Goal: Information Seeking & Learning: Learn about a topic

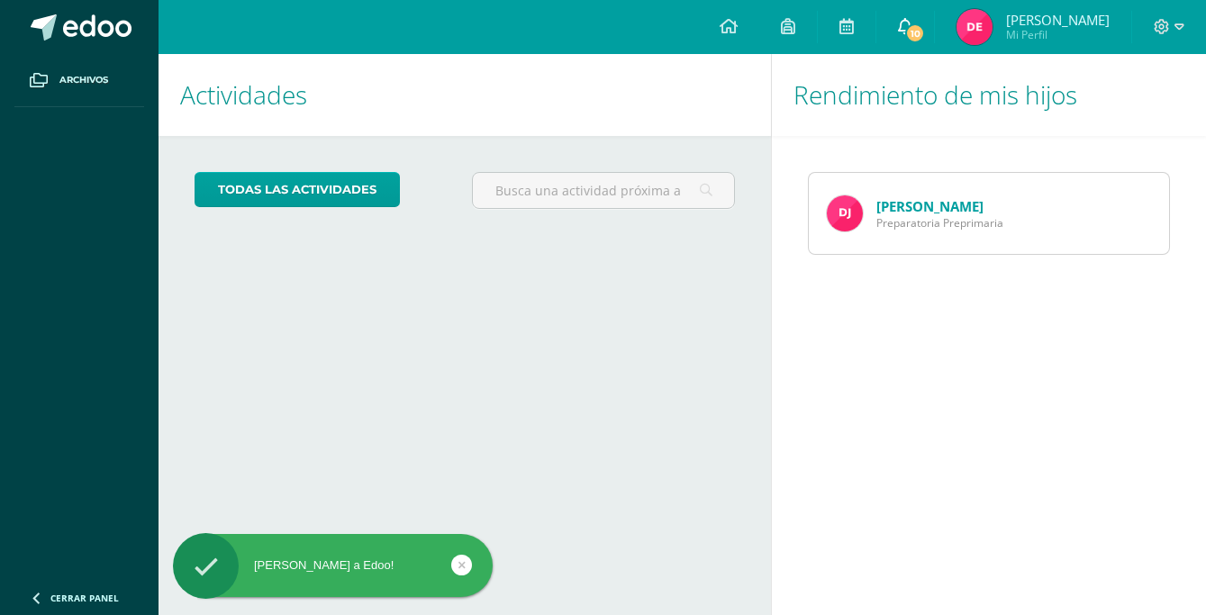
click at [925, 40] on span "10" at bounding box center [915, 33] width 20 height 20
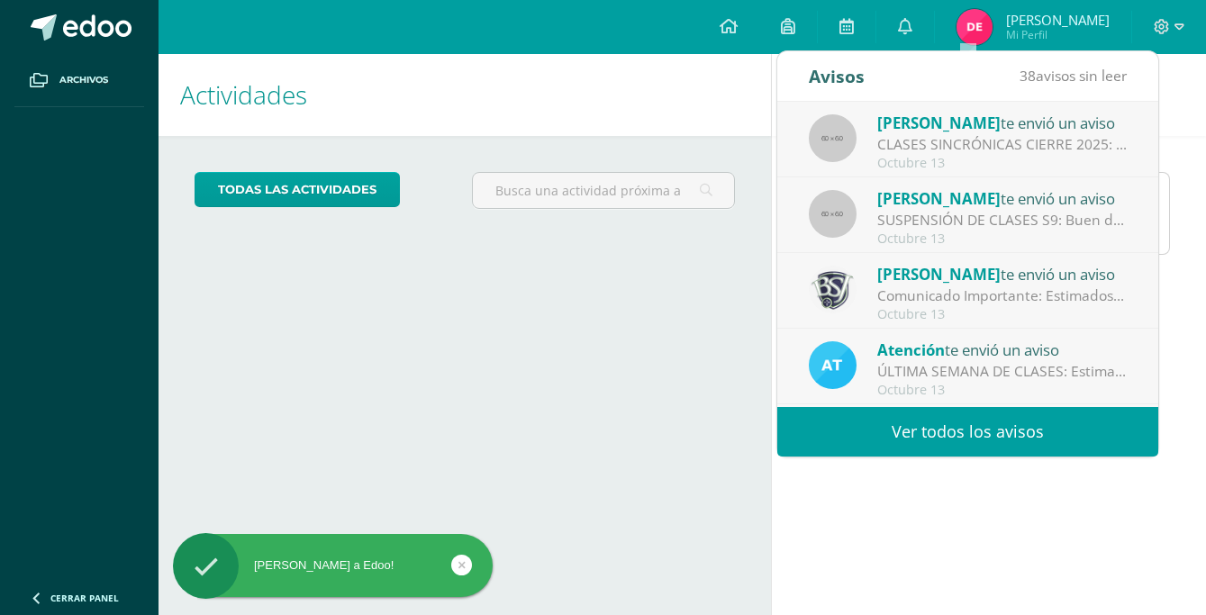
click at [989, 141] on div "CLASES SINCRÓNICAS CIERRE 2025: Buenas noches estimado papitos de PP Es un gust…" at bounding box center [1002, 144] width 250 height 21
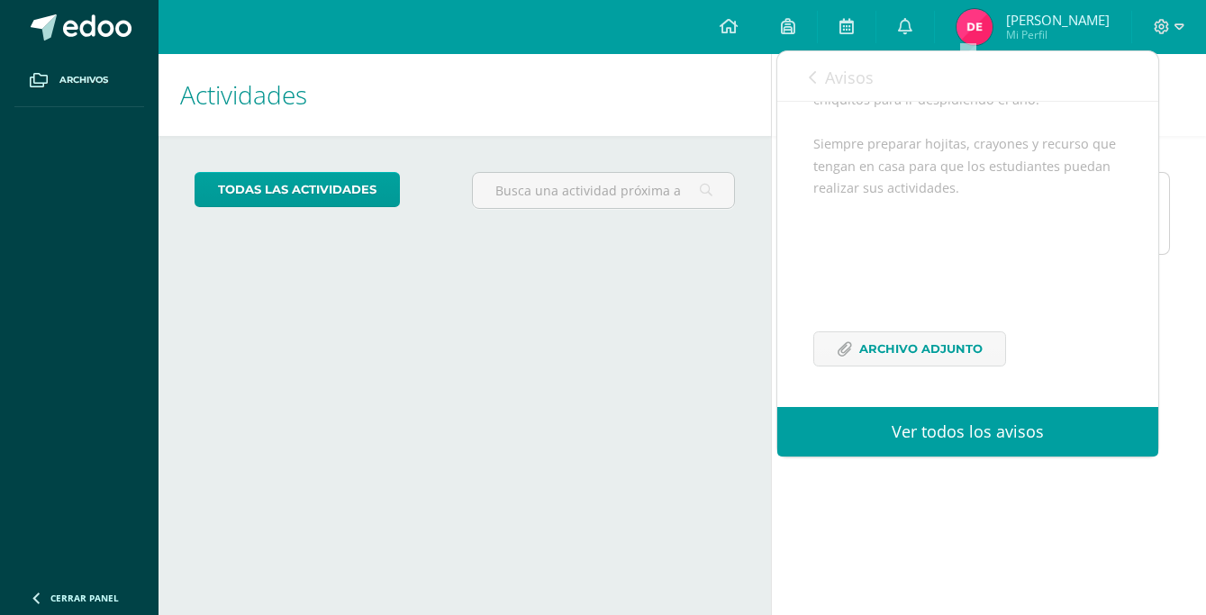
scroll to position [395, 0]
click at [917, 351] on span "Archivo Adjunto" at bounding box center [920, 348] width 123 height 33
click at [912, 35] on span at bounding box center [905, 27] width 14 height 20
click at [813, 74] on icon at bounding box center [812, 77] width 7 height 14
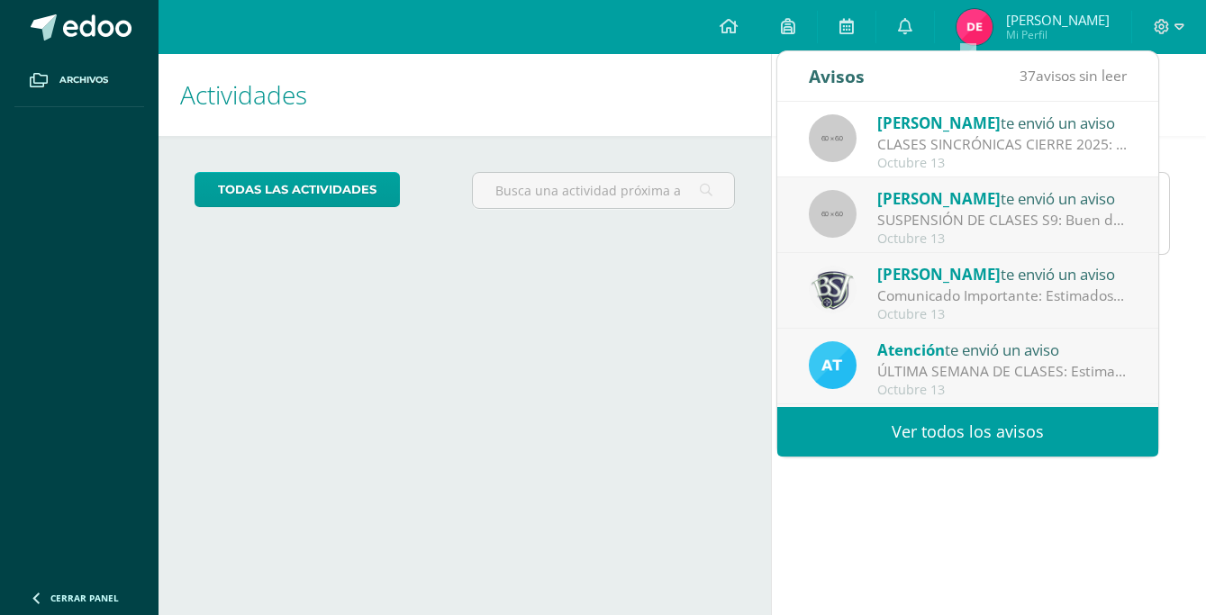
click at [1033, 212] on div "SUSPENSIÓN DE CLASES S9: Buen día padres de familia de preprimaria. Les saludo …" at bounding box center [1002, 220] width 250 height 21
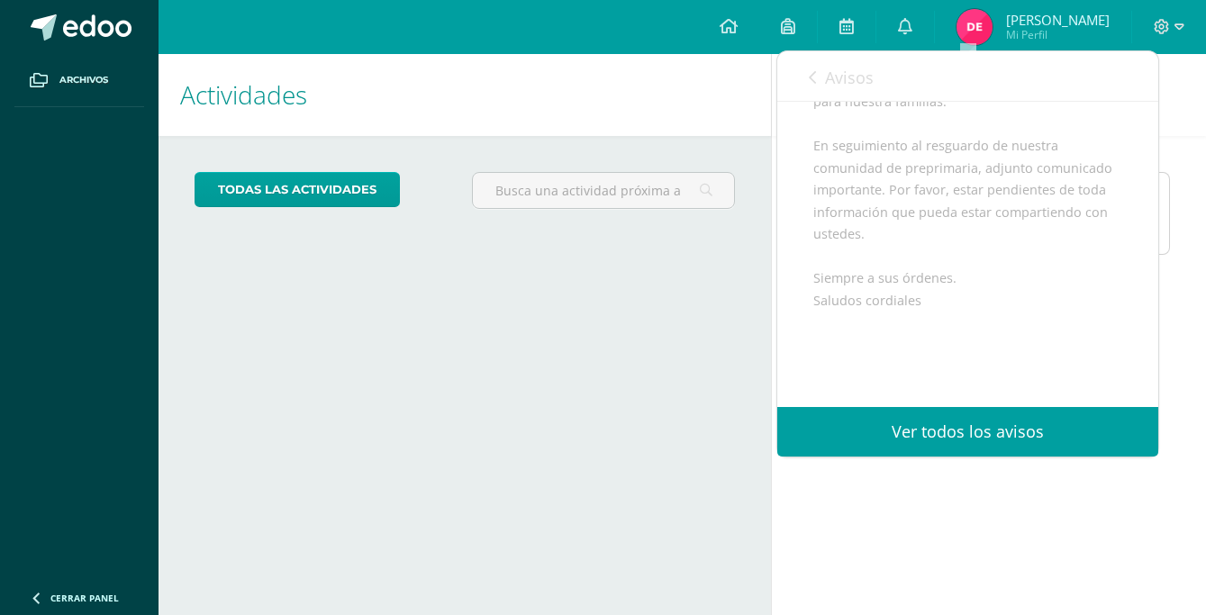
scroll to position [461, 0]
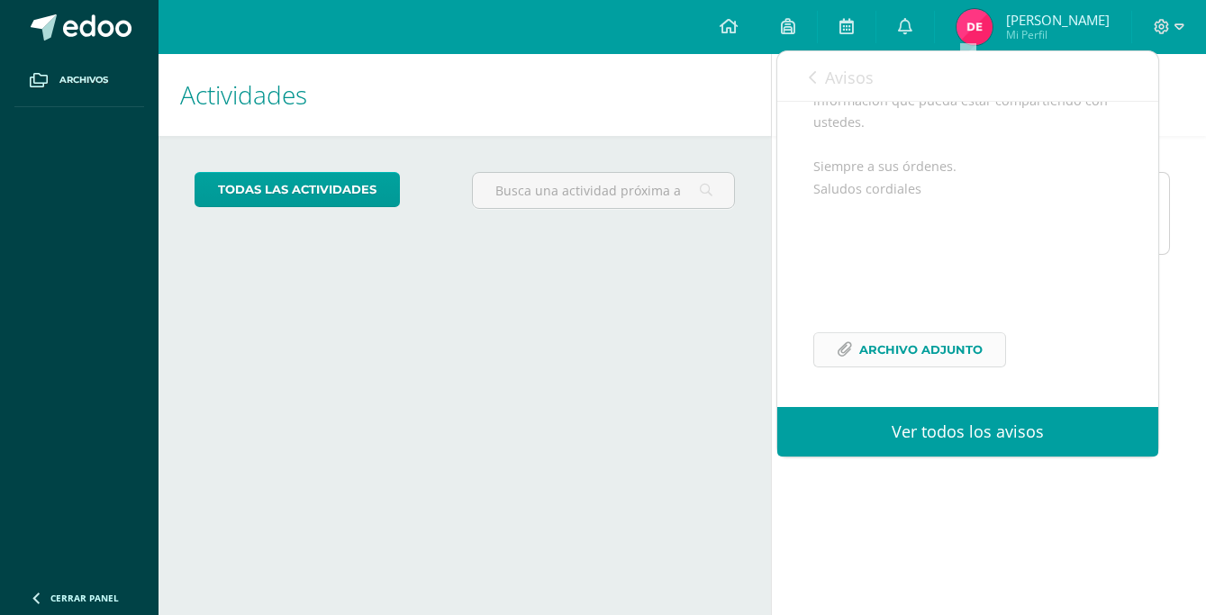
click at [989, 355] on link "Archivo Adjunto" at bounding box center [909, 349] width 193 height 35
click at [815, 72] on icon at bounding box center [812, 77] width 7 height 14
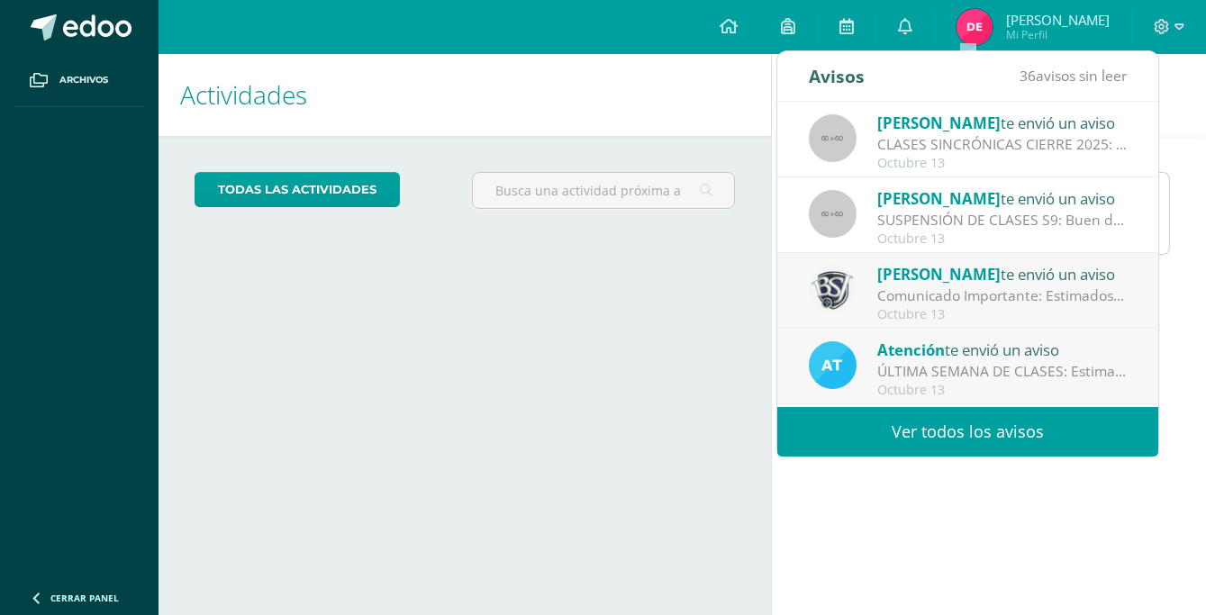
click at [917, 289] on div "Comunicado Importante: Estimados padres de familia, revisar imagen adjunta." at bounding box center [1002, 295] width 250 height 21
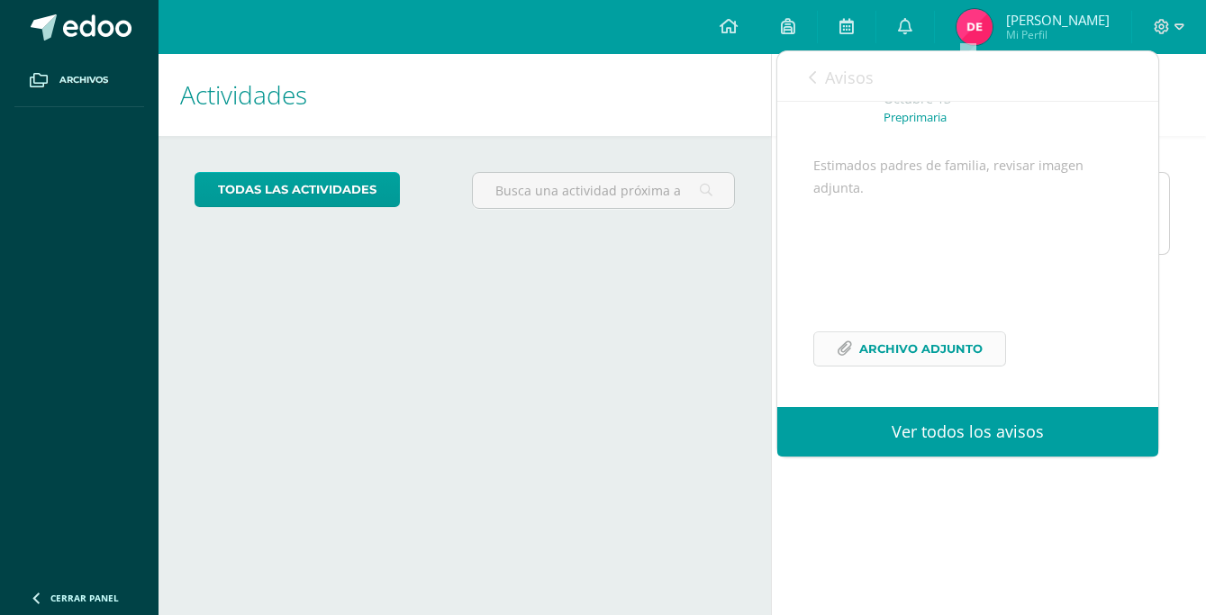
click at [907, 357] on span "Archivo Adjunto" at bounding box center [920, 348] width 123 height 33
click at [814, 77] on icon at bounding box center [812, 77] width 7 height 14
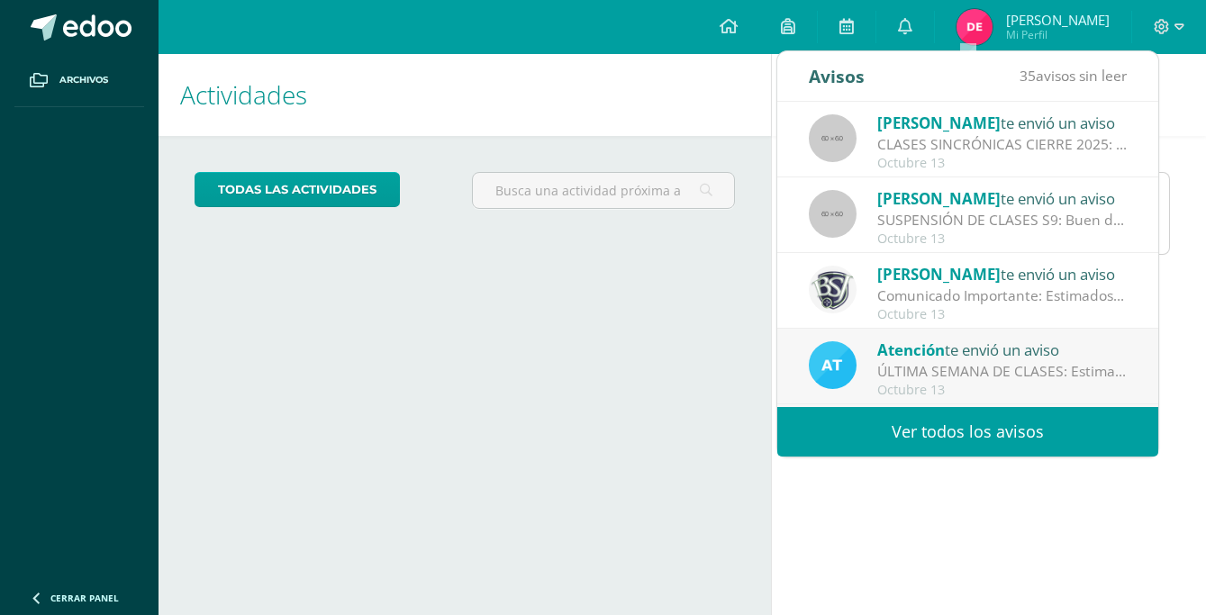
click at [1003, 352] on div "Atención te envió un aviso" at bounding box center [1002, 349] width 250 height 23
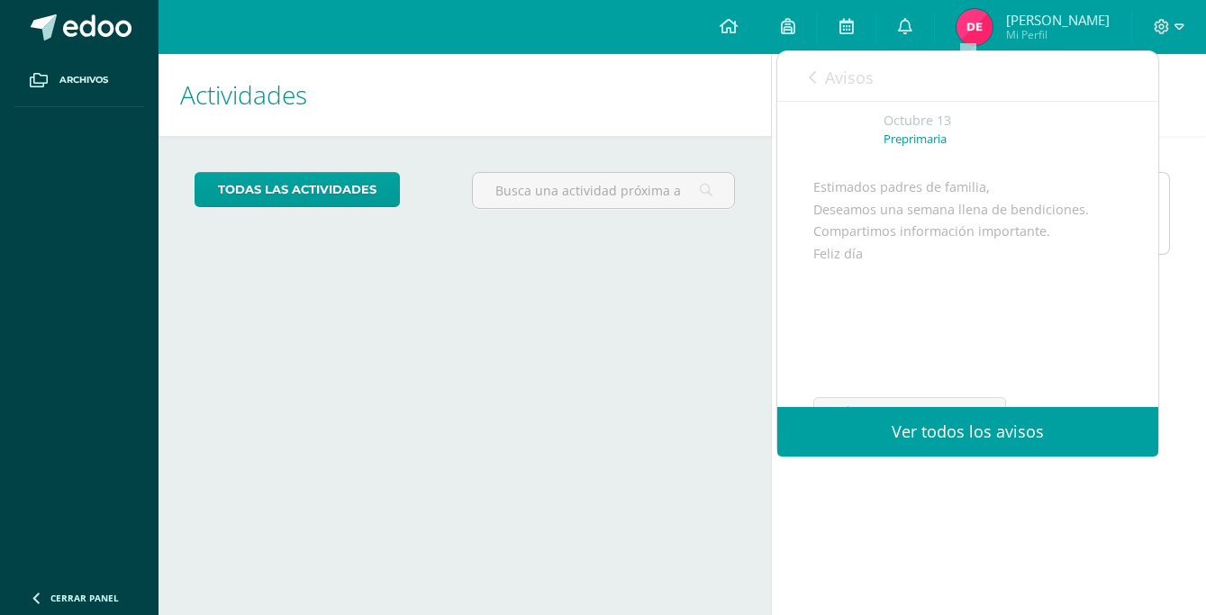
scroll to position [197, 0]
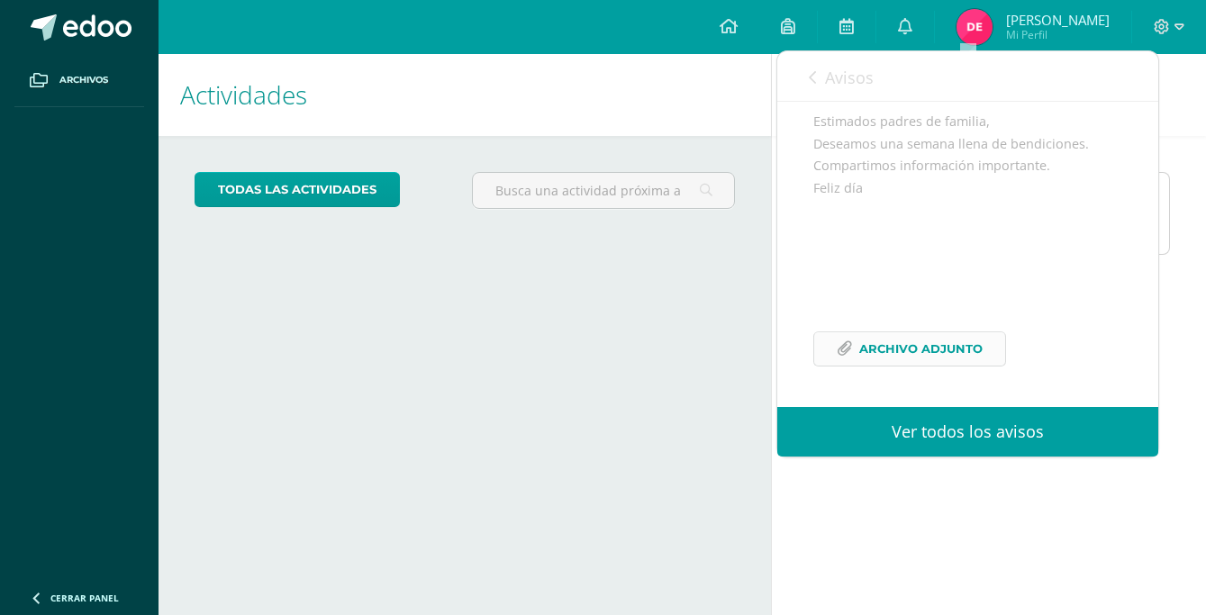
click at [943, 355] on span "Archivo Adjunto" at bounding box center [920, 348] width 123 height 33
click at [812, 78] on icon at bounding box center [812, 77] width 7 height 14
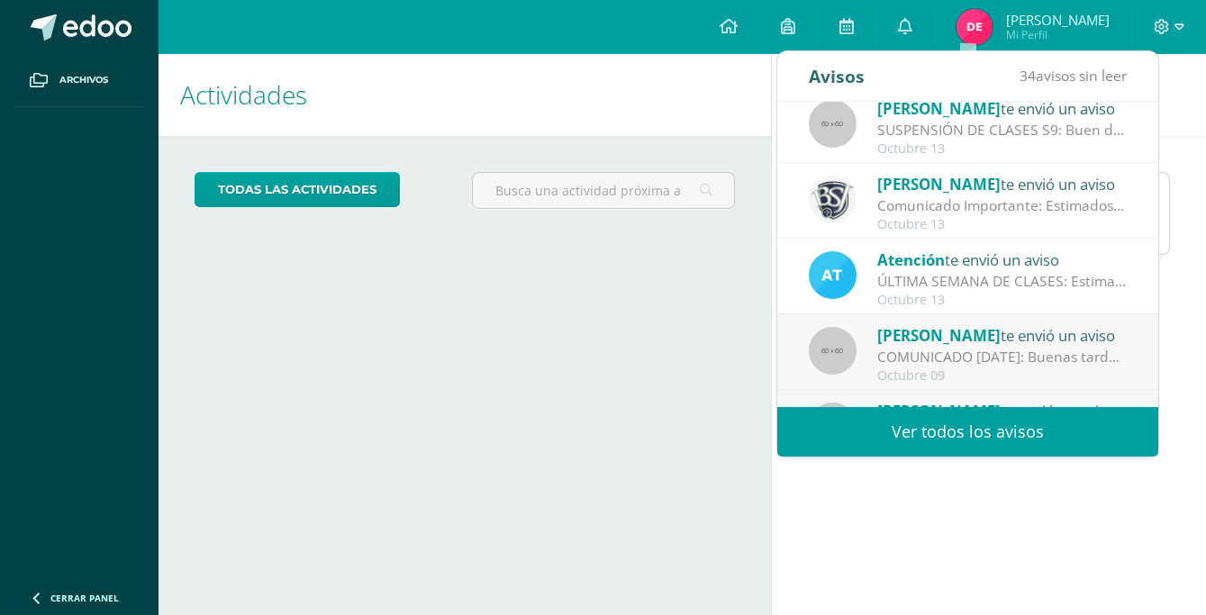
scroll to position [180, 0]
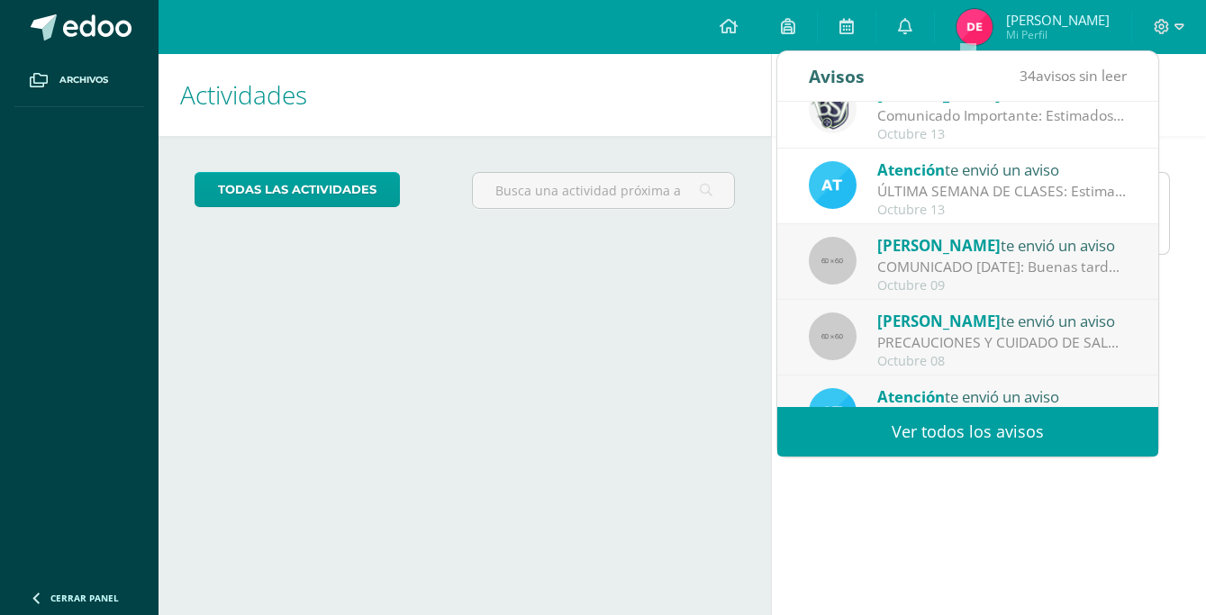
click at [993, 267] on div "COMUNICADO [DATE]: Buenas tardes familias de preprimaria. Es un gusto saludarle…" at bounding box center [1002, 267] width 250 height 21
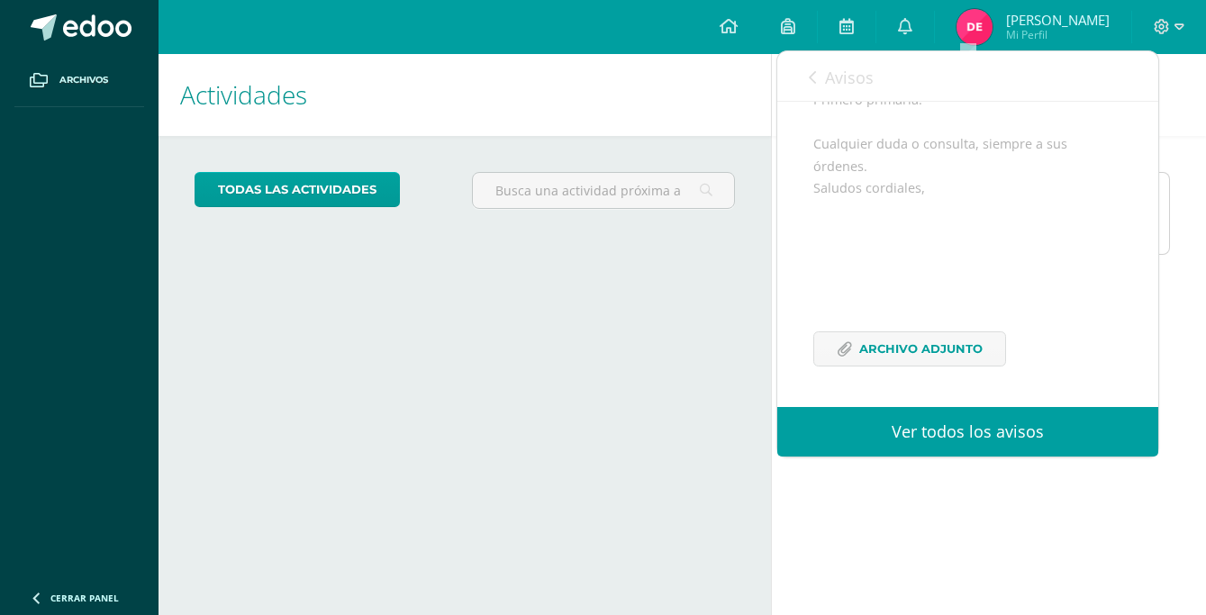
scroll to position [439, 0]
click at [965, 340] on span "Archivo Adjunto" at bounding box center [920, 348] width 123 height 33
click at [845, 81] on span "Avisos" at bounding box center [849, 78] width 49 height 22
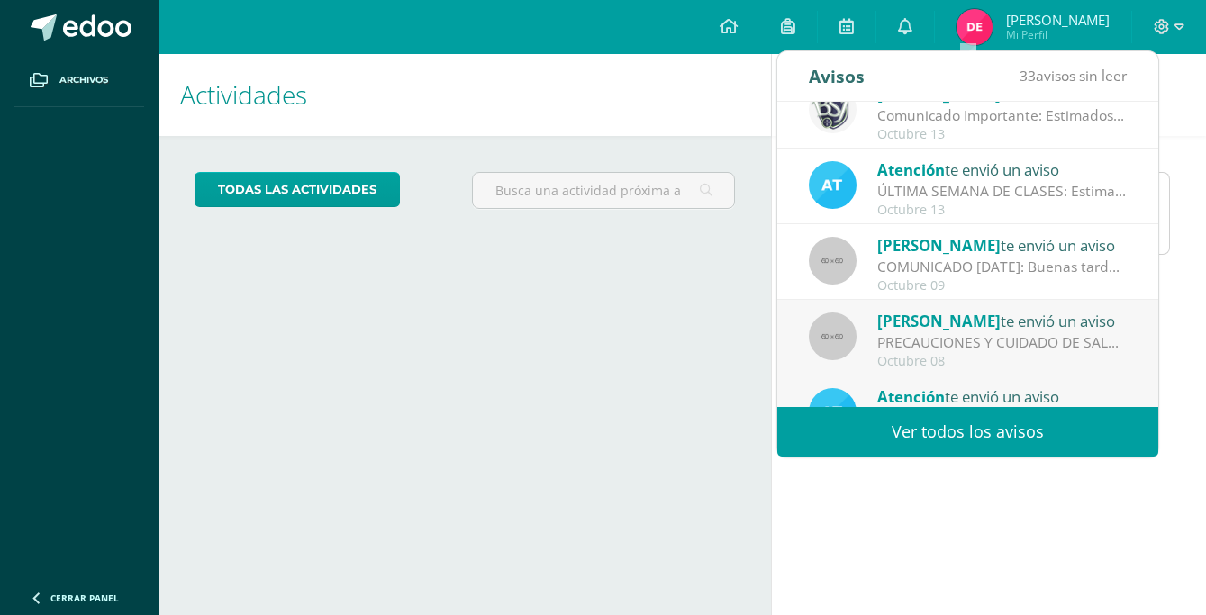
click at [978, 329] on span "[PERSON_NAME]" at bounding box center [938, 321] width 123 height 21
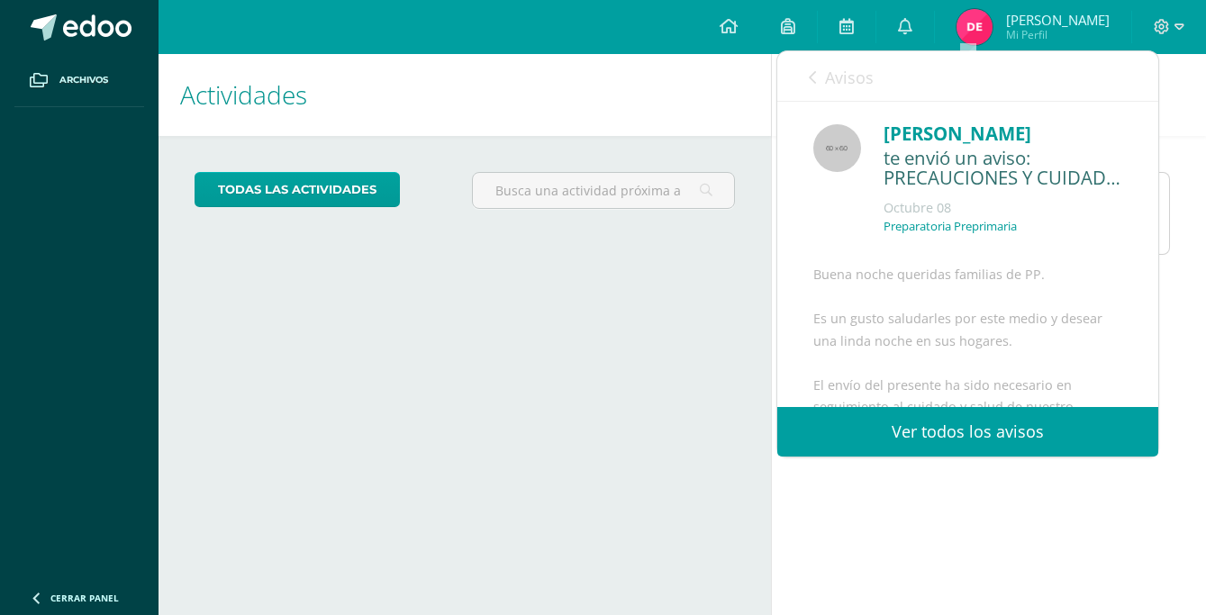
scroll to position [646, 0]
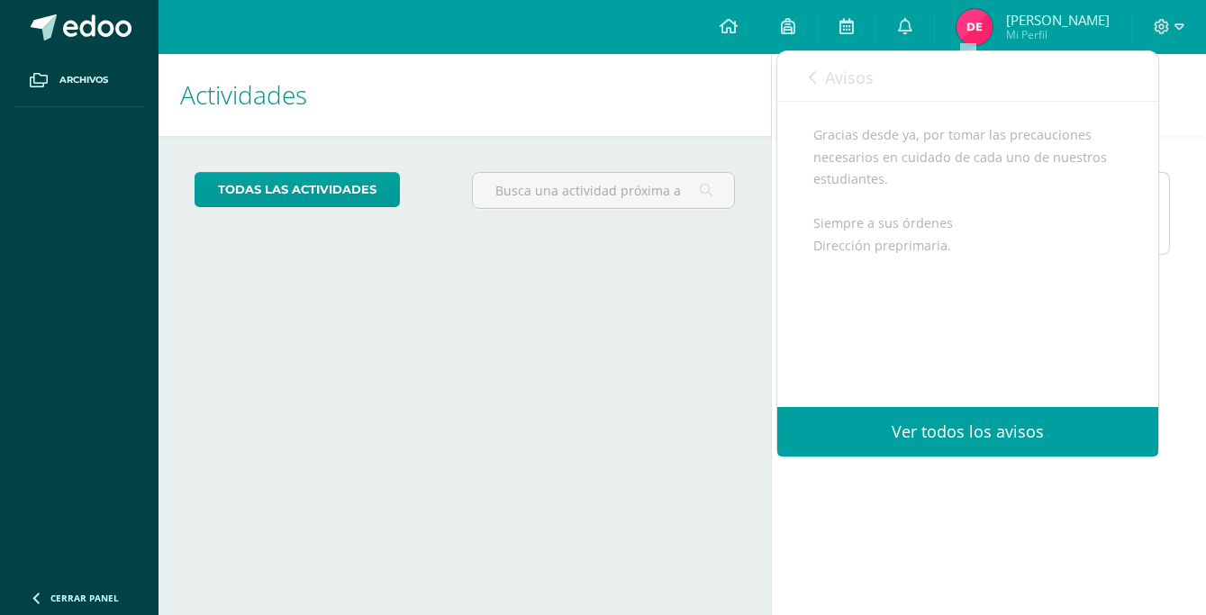
click at [820, 84] on link "Avisos" at bounding box center [841, 76] width 65 height 51
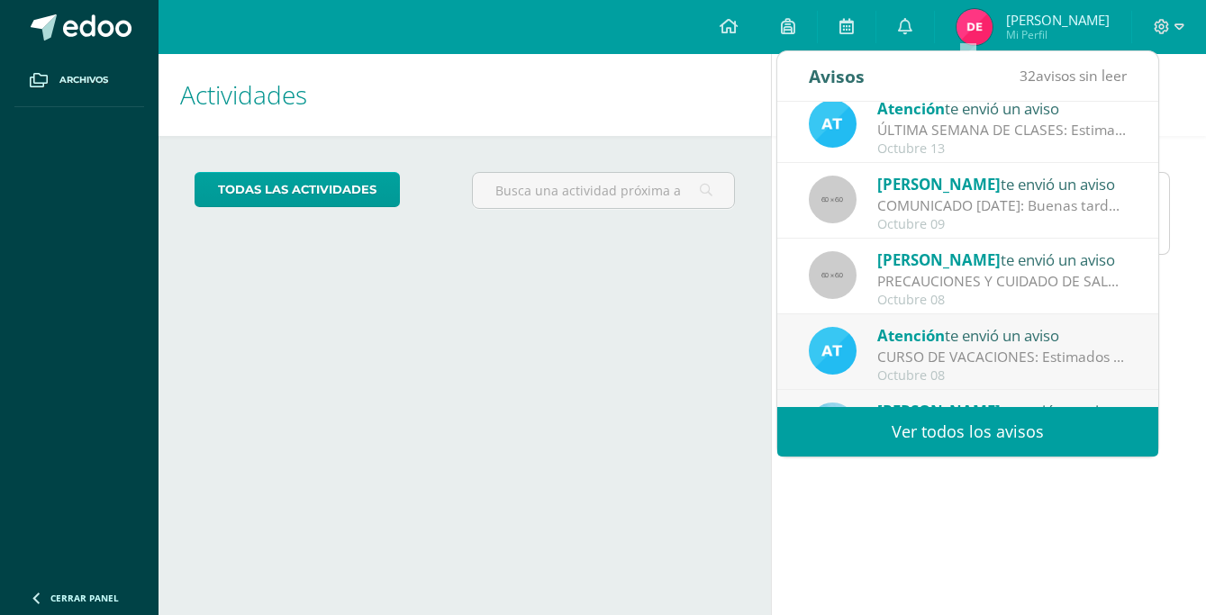
scroll to position [300, 0]
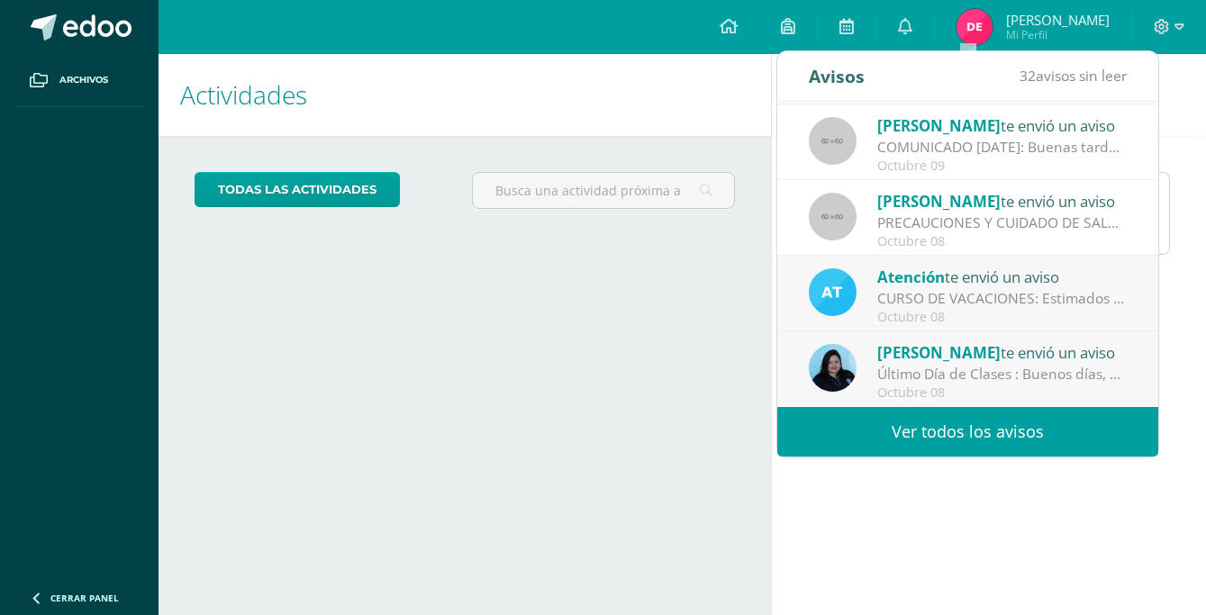
click at [968, 297] on div "CURSO DE VACACIONES: Estimados padres de familia, Con gran entusiasmo les compa…" at bounding box center [1002, 298] width 250 height 21
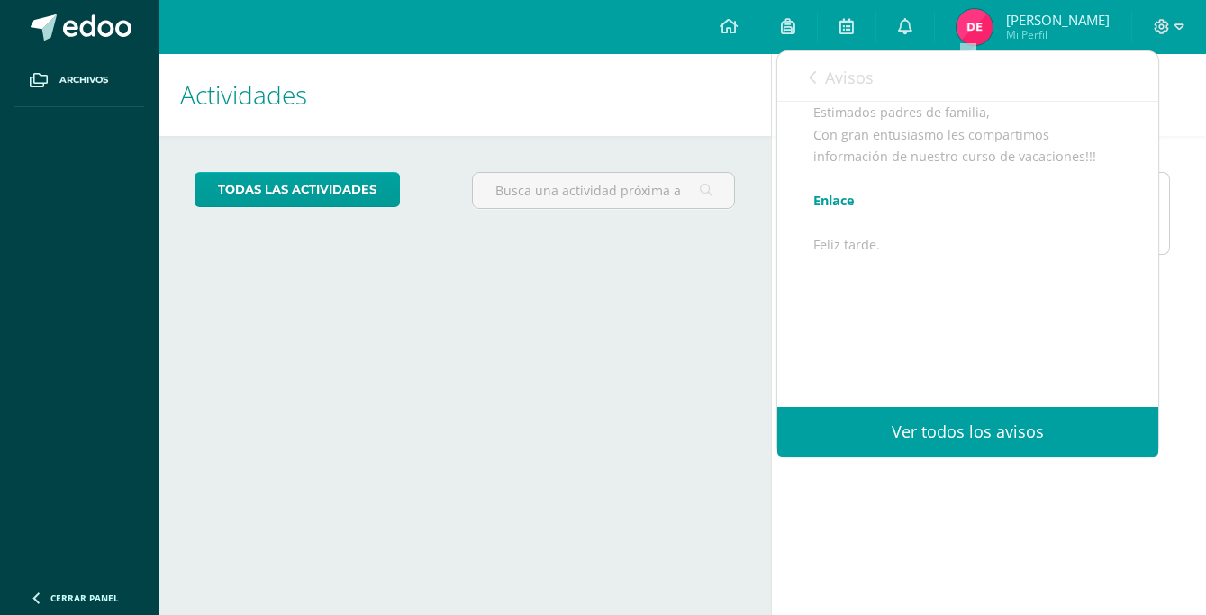
click at [821, 71] on link "Avisos" at bounding box center [841, 76] width 65 height 51
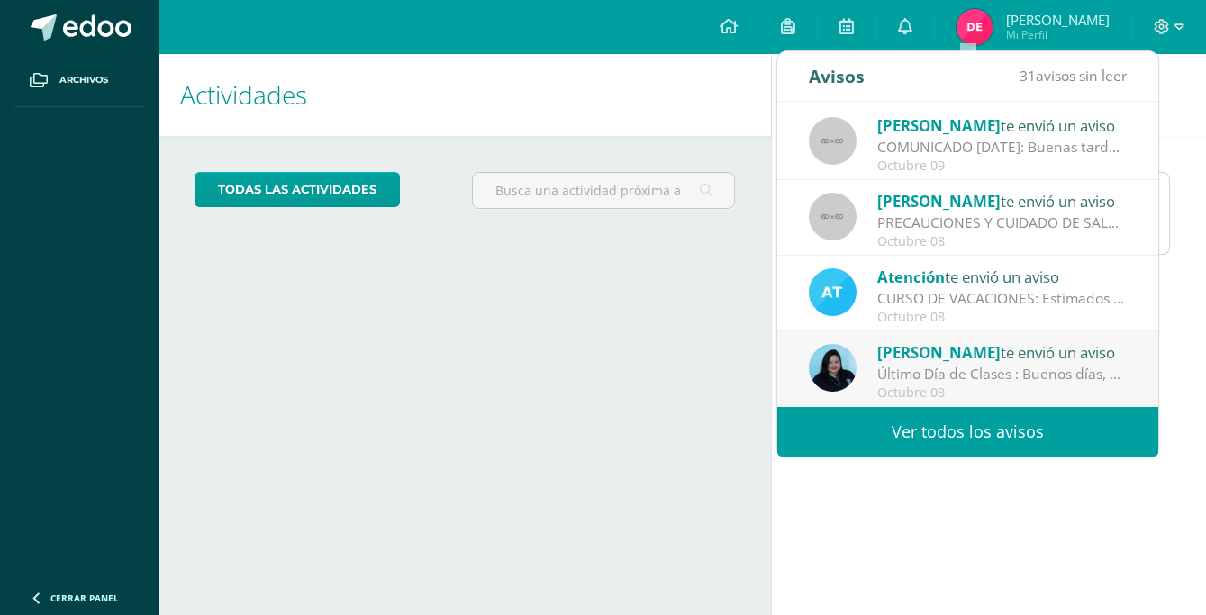
click at [953, 355] on span "[PERSON_NAME]" at bounding box center [938, 352] width 123 height 21
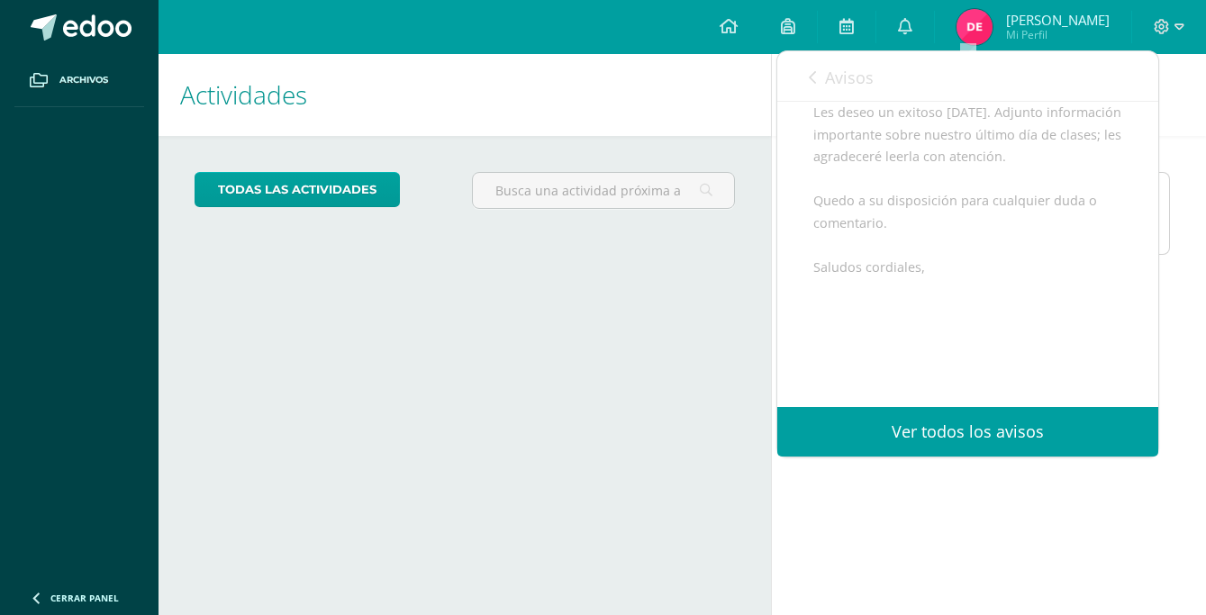
click at [821, 79] on link "Avisos" at bounding box center [841, 76] width 65 height 51
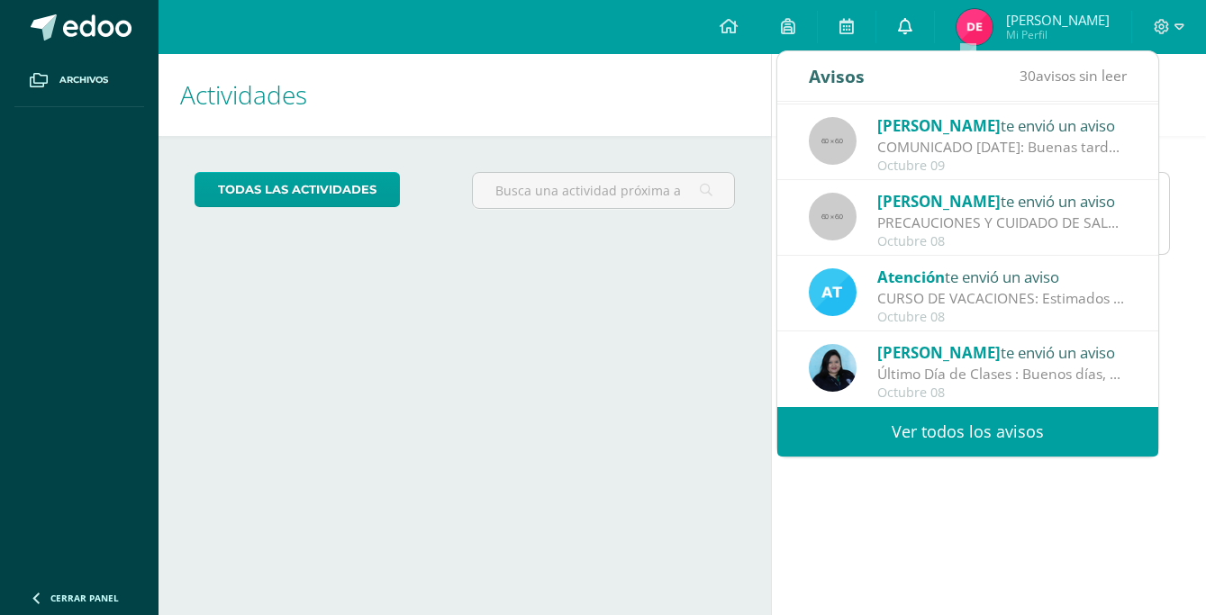
click at [912, 27] on icon at bounding box center [905, 26] width 14 height 16
click at [509, 339] on div "Actividades Mis hijos todas las Actividades No tienes actividades Échale un vis…" at bounding box center [460, 334] width 619 height 561
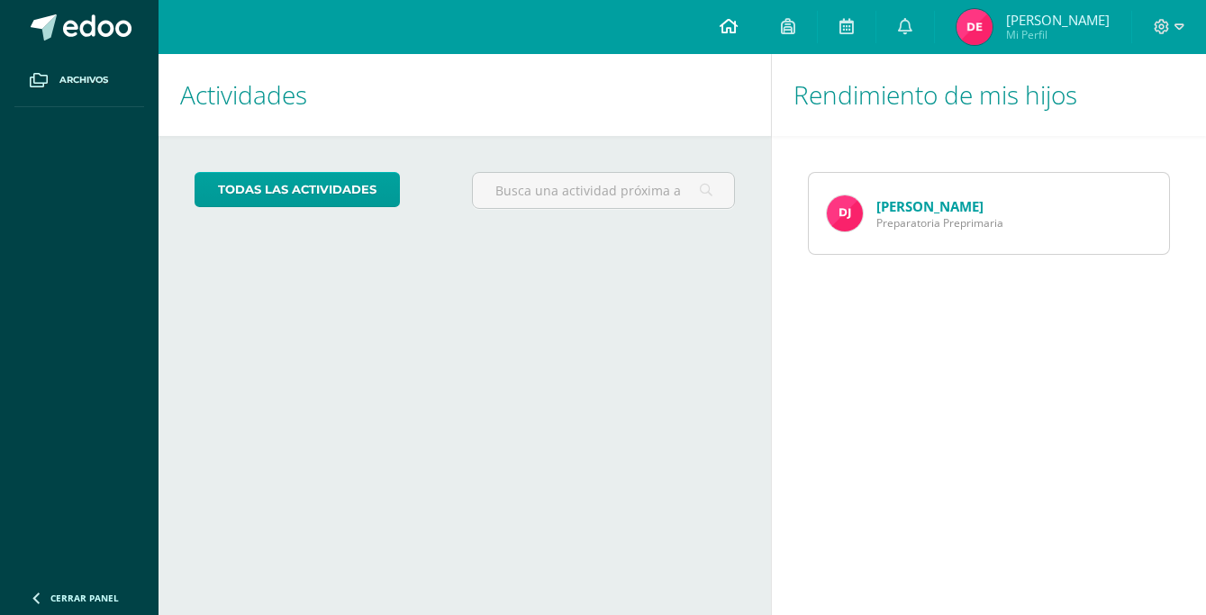
click at [737, 24] on icon at bounding box center [728, 26] width 18 height 16
click at [1019, 232] on div "Diana Juarez Preparatoria Preprimaria" at bounding box center [915, 213] width 212 height 81
click at [920, 203] on link "[PERSON_NAME]" at bounding box center [929, 206] width 107 height 18
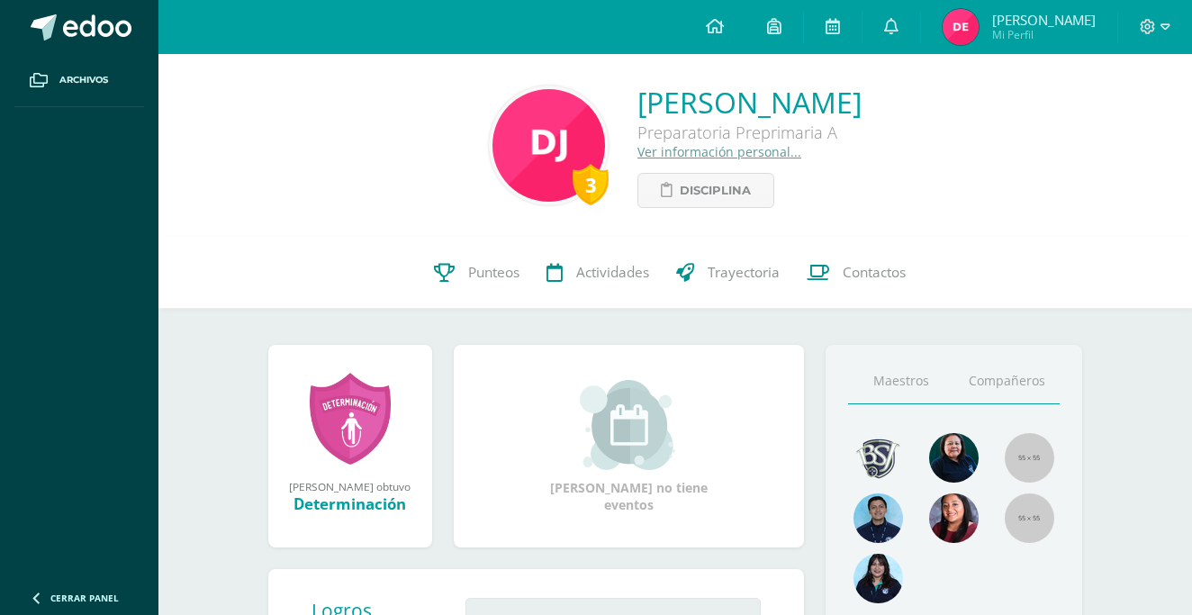
click at [1019, 372] on link "Compañeros" at bounding box center [1007, 381] width 106 height 46
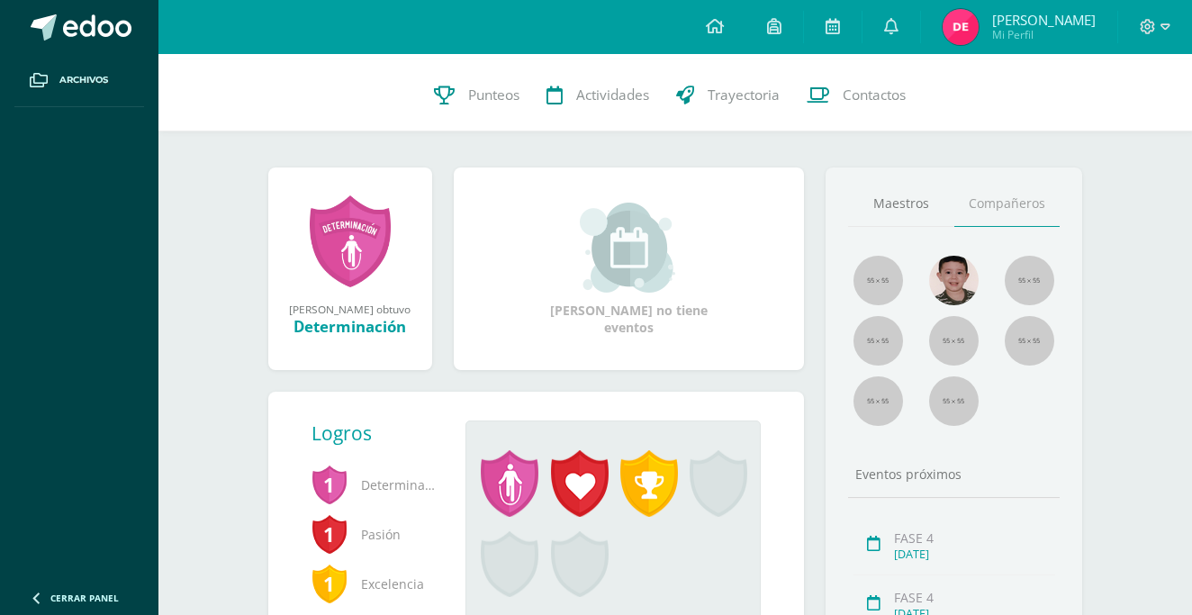
scroll to position [180, 0]
